Goal: Check status: Check status

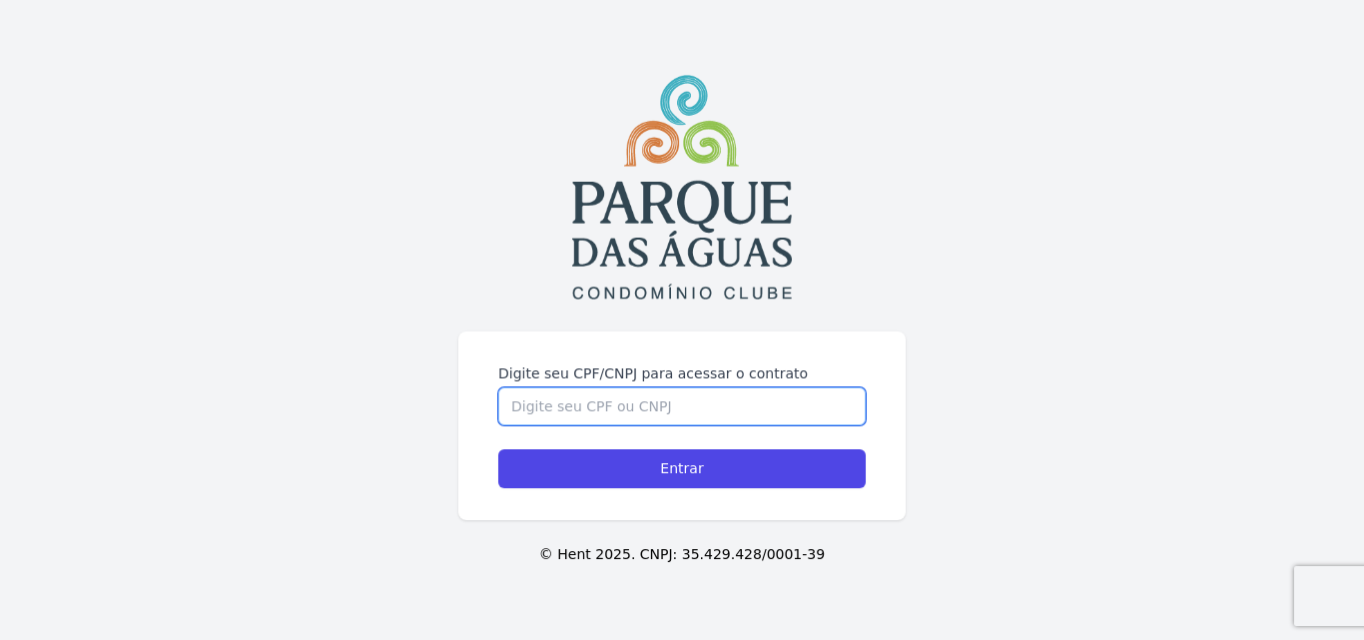
click at [557, 407] on input "Digite seu CPF/CNPJ para acessar o contrato" at bounding box center [681, 406] width 367 height 38
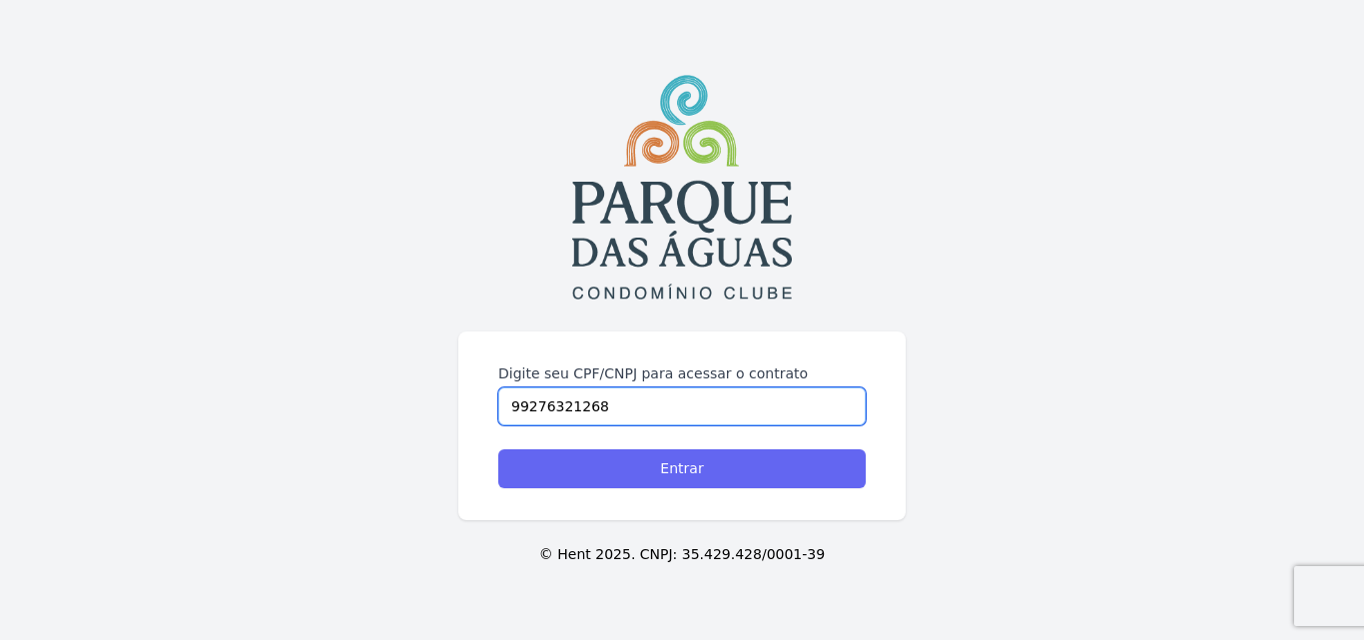
type input "99276321268"
click at [574, 472] on input "Entrar" at bounding box center [681, 468] width 367 height 39
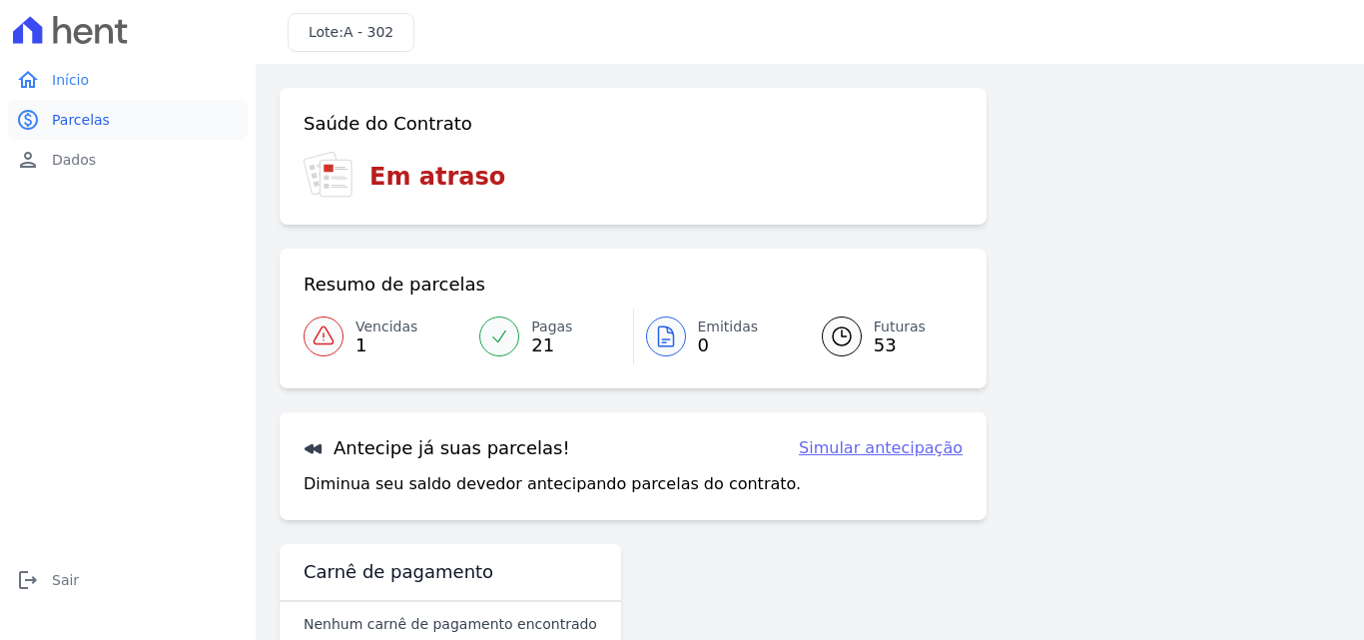
click at [41, 111] on link "paid Parcelas" at bounding box center [128, 120] width 240 height 40
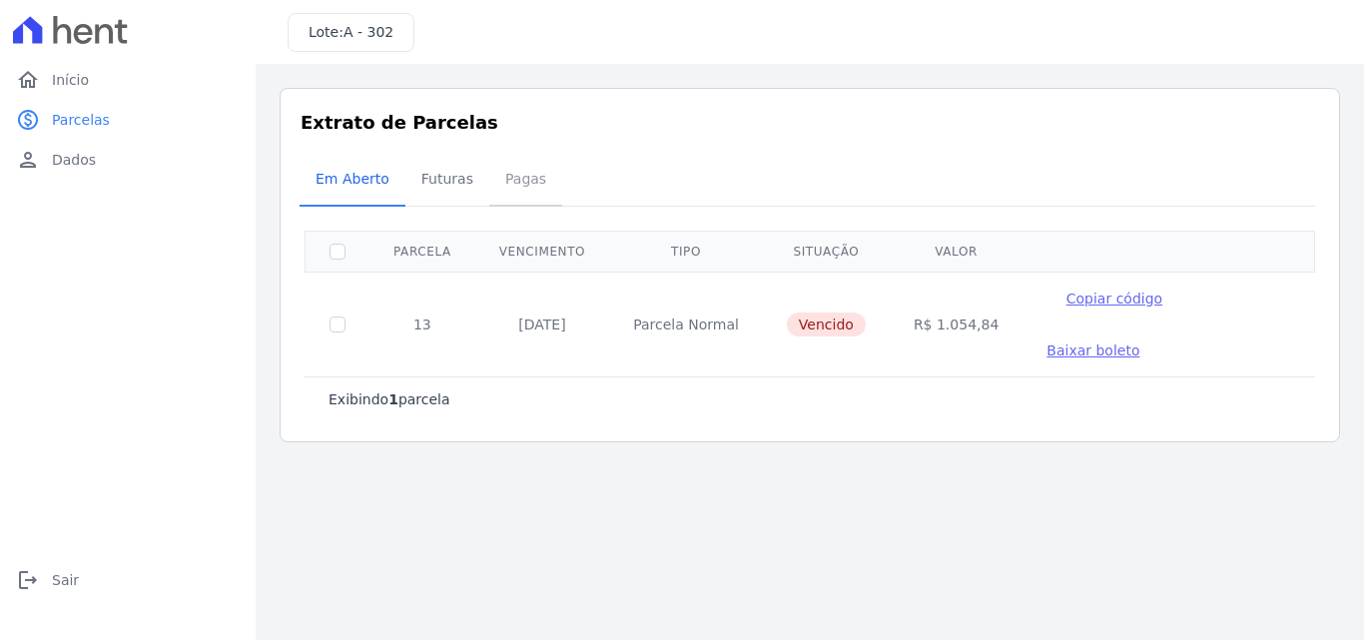
click at [509, 174] on span "Pagas" at bounding box center [525, 179] width 65 height 40
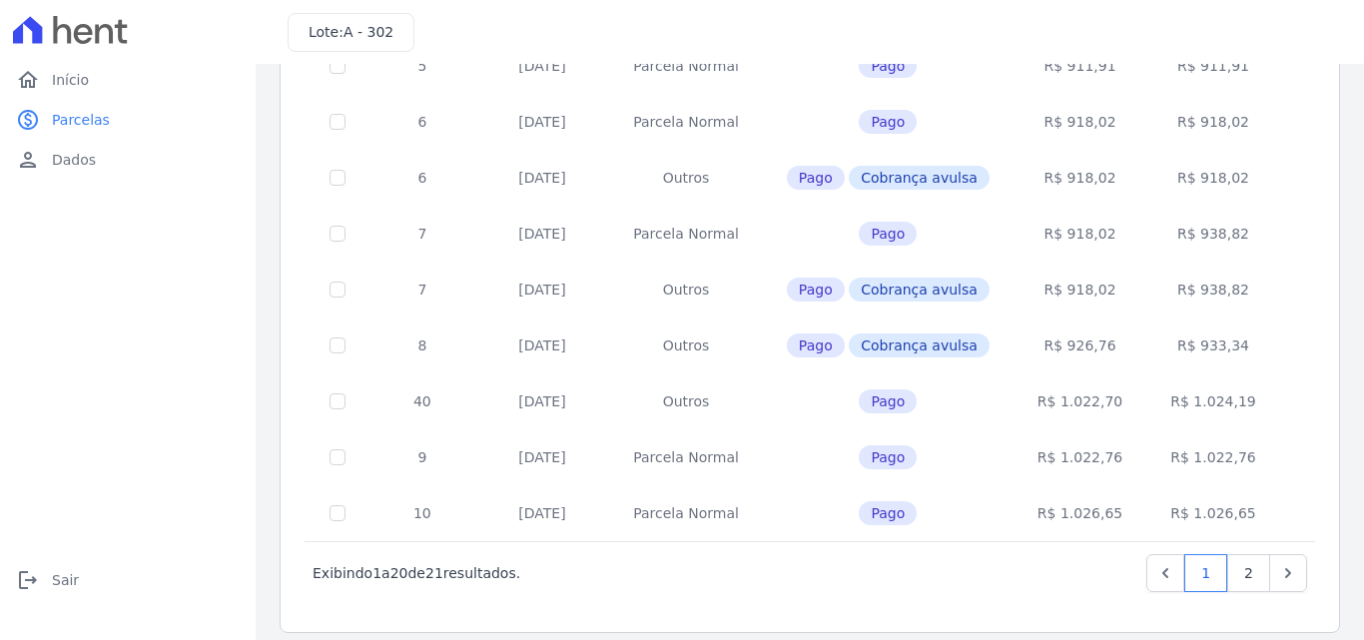
scroll to position [882, 0]
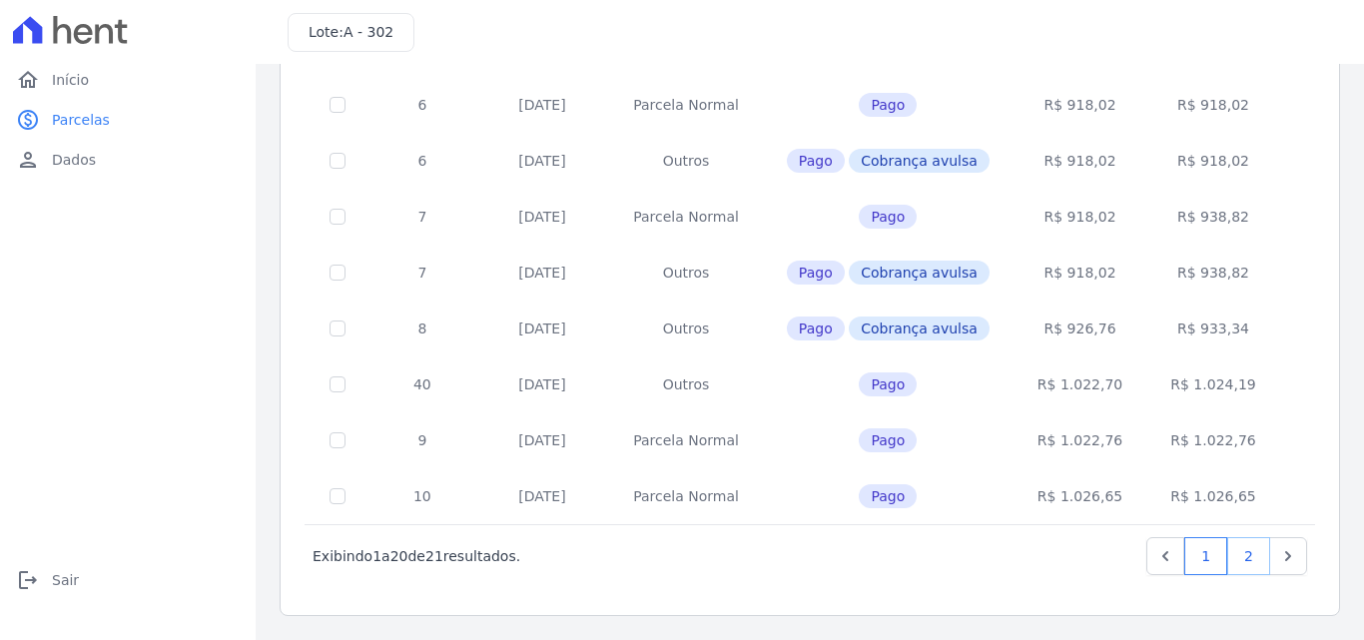
click at [1234, 542] on link "2" at bounding box center [1248, 556] width 43 height 38
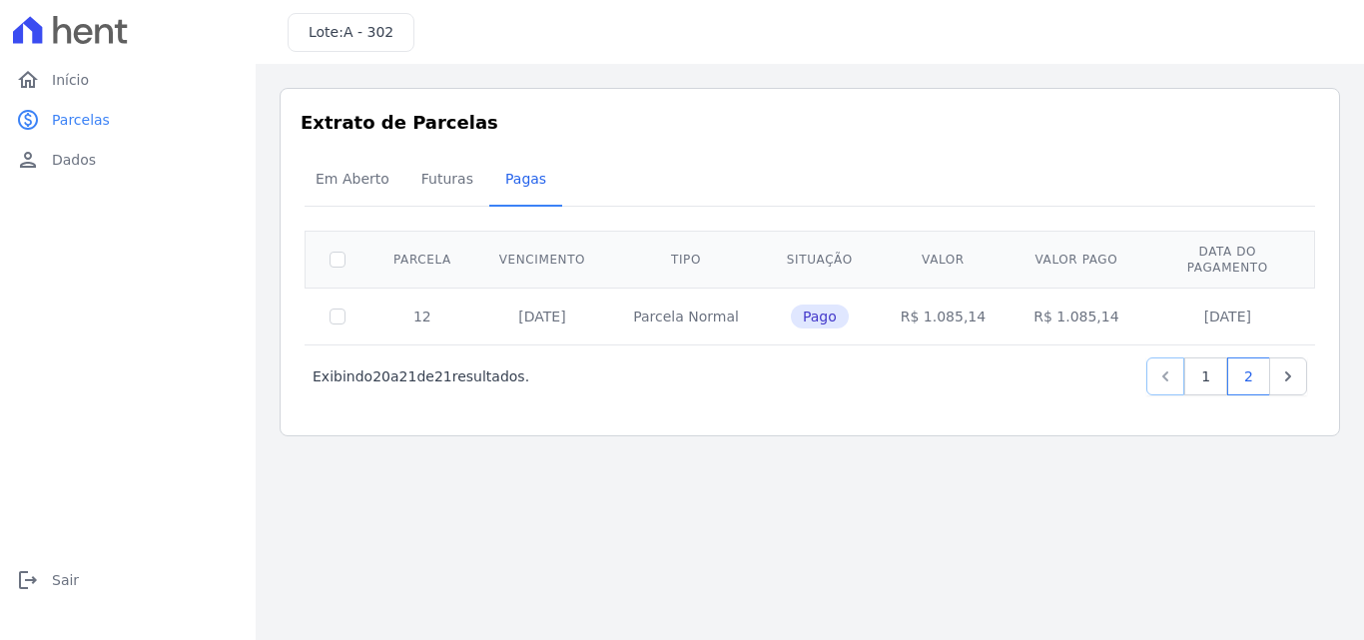
click at [1172, 366] on icon "Previous" at bounding box center [1165, 376] width 20 height 20
